Goal: Information Seeking & Learning: Learn about a topic

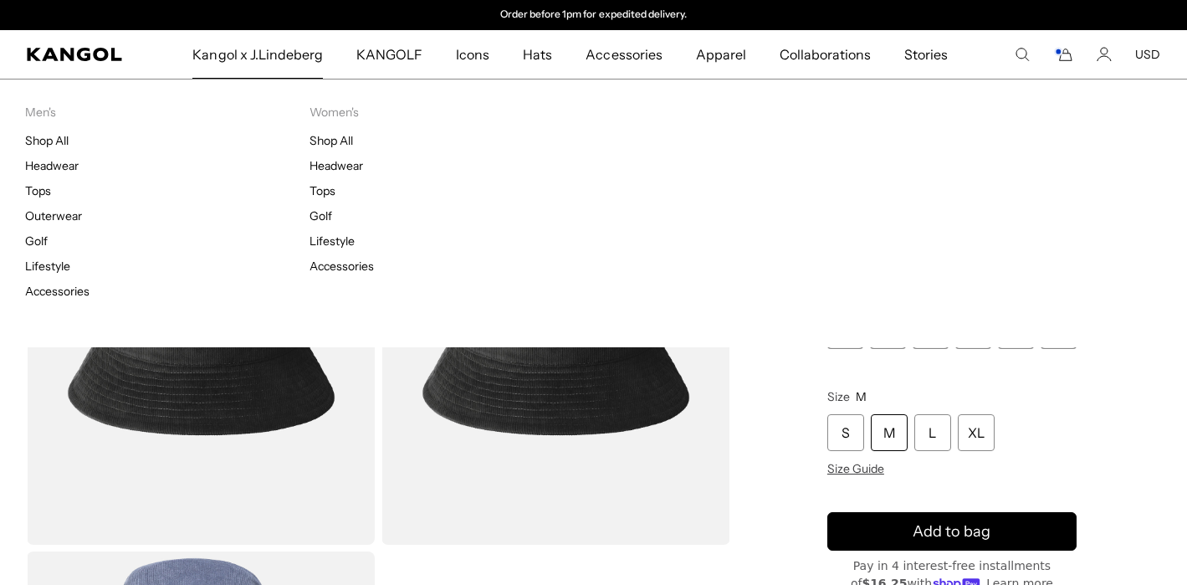
click at [282, 63] on span "Kangol x J.Lindeberg" at bounding box center [257, 54] width 130 height 49
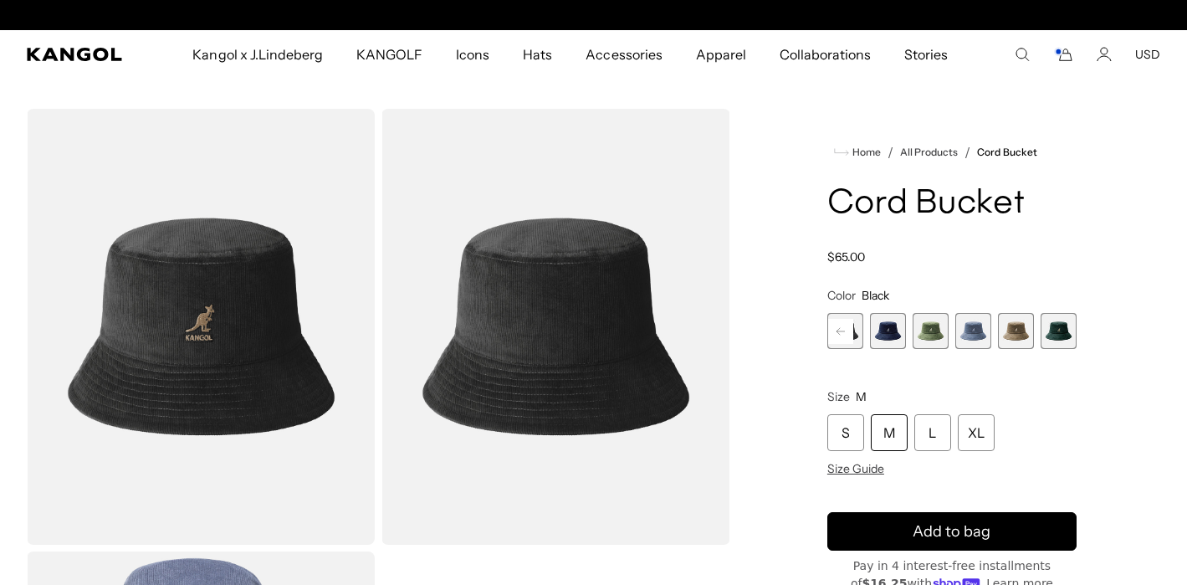
scroll to position [0, 345]
click at [1025, 52] on icon "Search here" at bounding box center [1021, 54] width 15 height 15
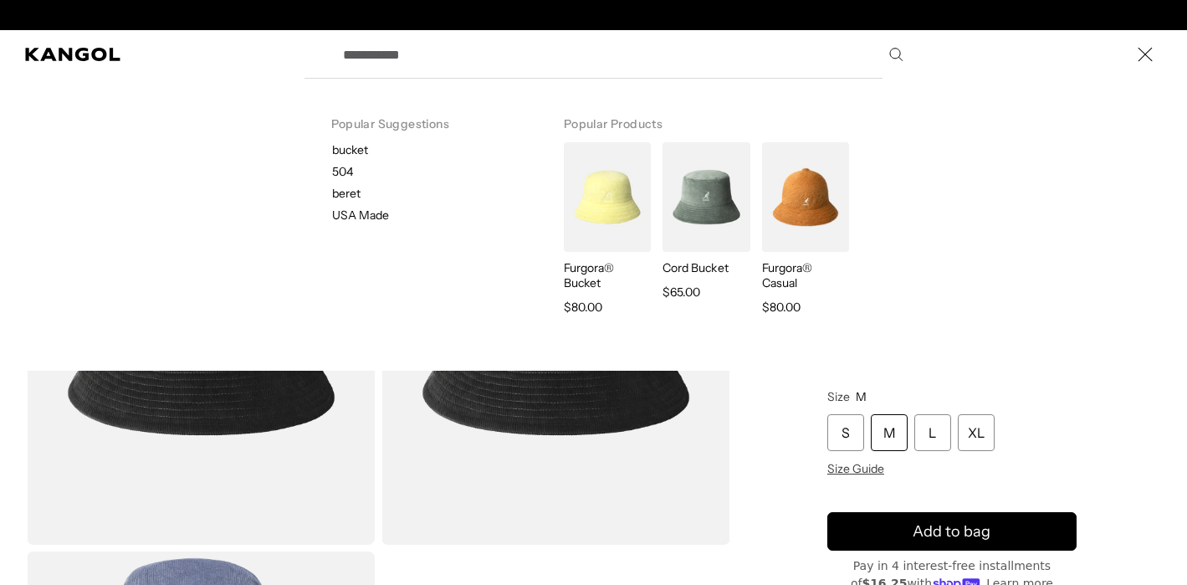
scroll to position [0, 0]
click at [1025, 52] on div "Popular Suggestions bucket 504 beret [GEOGRAPHIC_DATA] Made Popular Products Fu…" at bounding box center [593, 54] width 1187 height 49
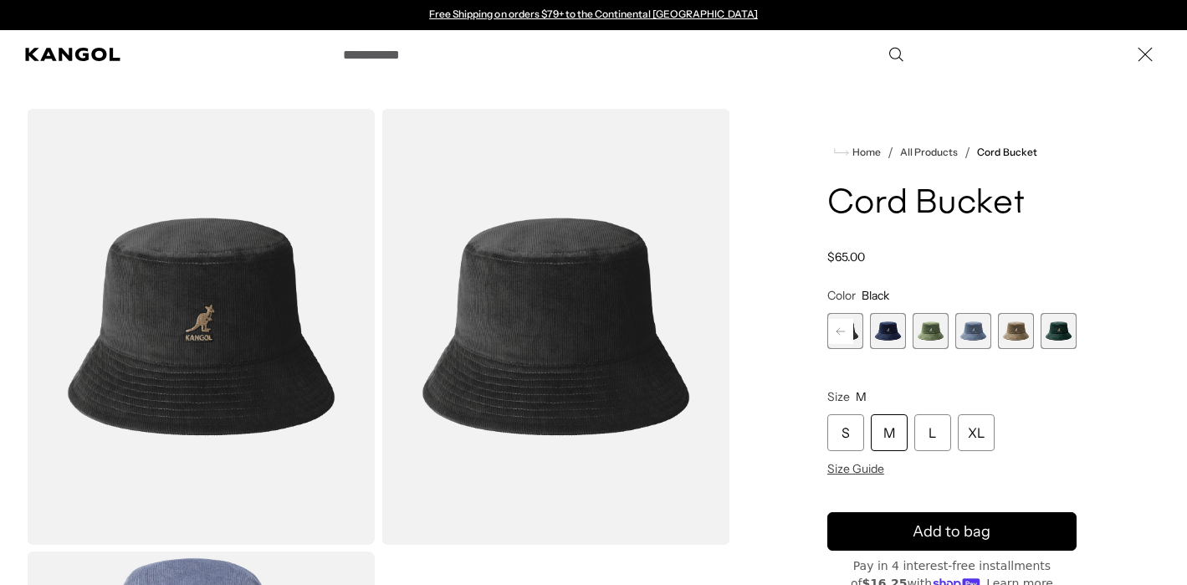
click at [896, 50] on icon "Search here" at bounding box center [895, 54] width 16 height 16
click at [895, 54] on icon "Search here" at bounding box center [895, 54] width 16 height 16
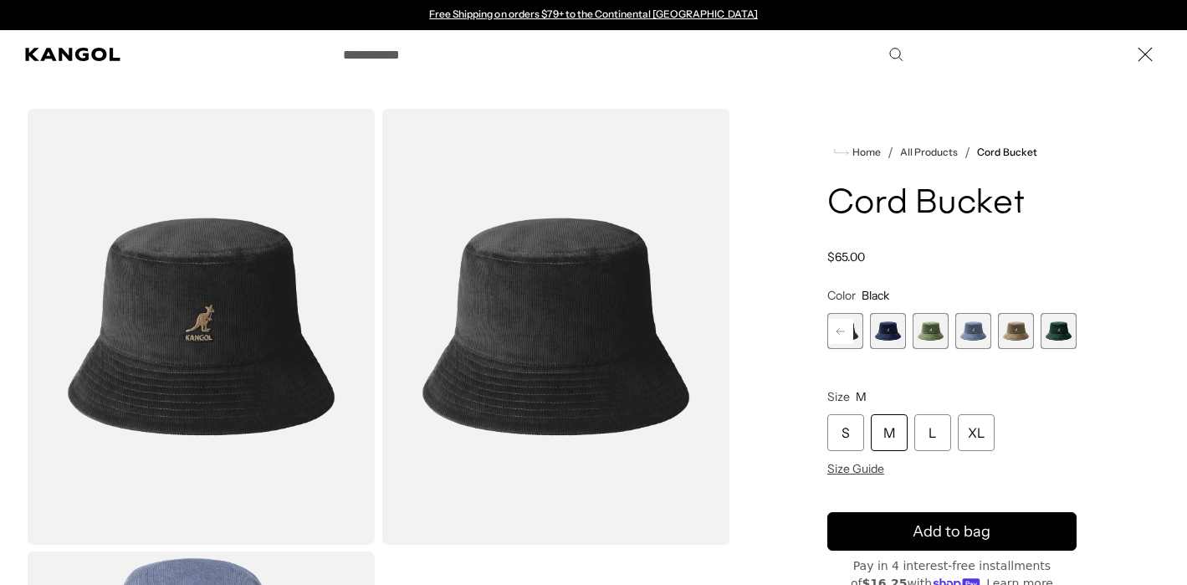
click at [855, 54] on input "Search here" at bounding box center [622, 54] width 578 height 42
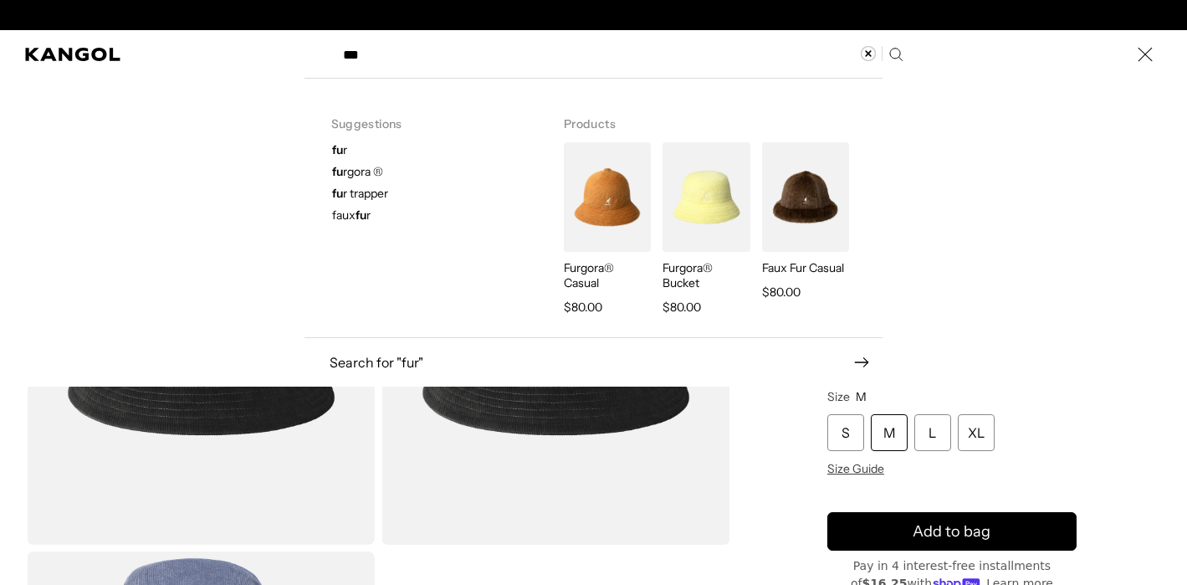
scroll to position [0, 345]
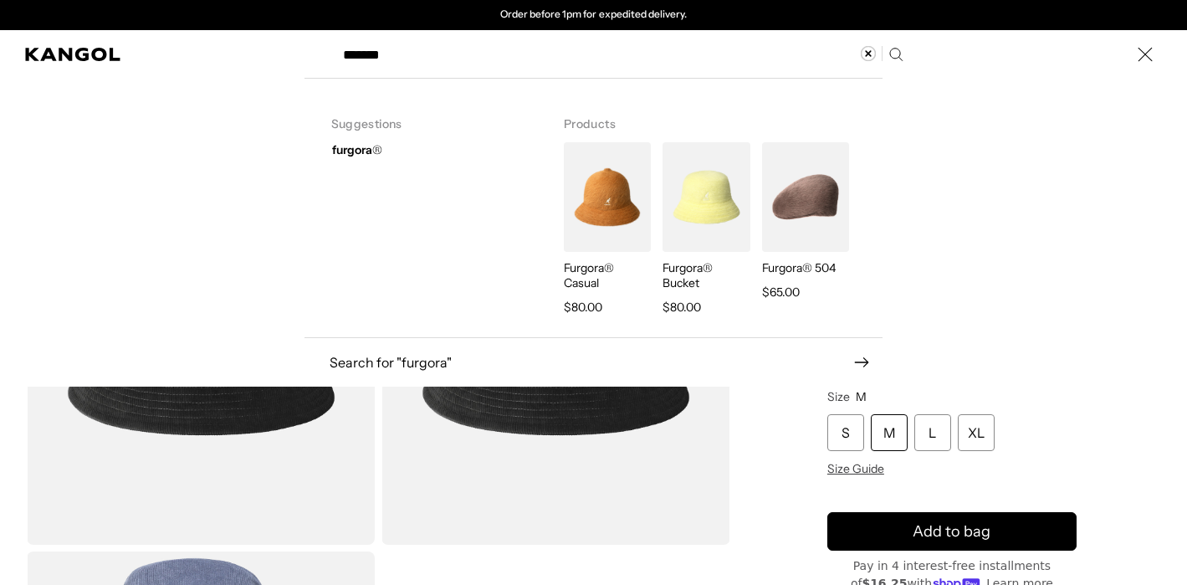
type input "*******"
